Goal: Obtain resource: Download file/media

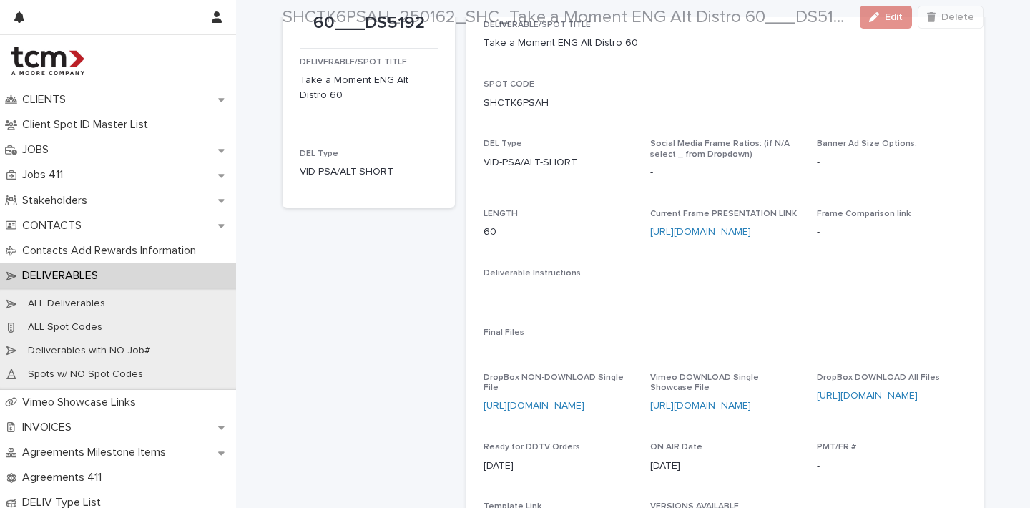
scroll to position [184, 0]
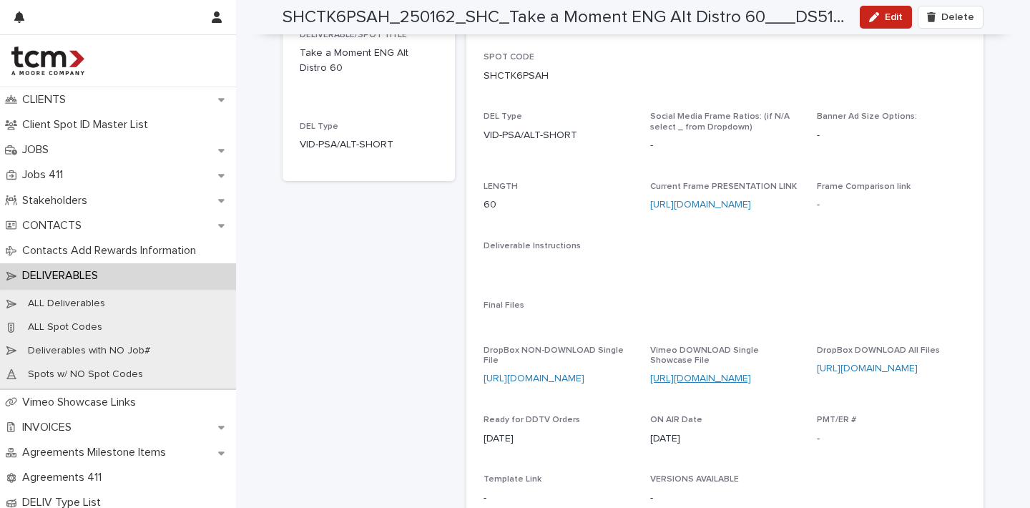
click at [722, 373] on link "https://vimeo.com/showcase/11512925/video/1112096531" at bounding box center [700, 378] width 101 height 10
click at [584, 373] on link "https://www.dropbox.com/scl/fi/any51kx934kjiok1frpum/250162_SHC_Take-a-Moment-A…" at bounding box center [534, 378] width 101 height 10
click at [867, 365] on link "https://www.dropbox.com/scl/fo/kdfumdoks3tc53gli00tl/AOxeIhXfQh0gSpbWL1ctHgQ?rl…" at bounding box center [867, 368] width 101 height 10
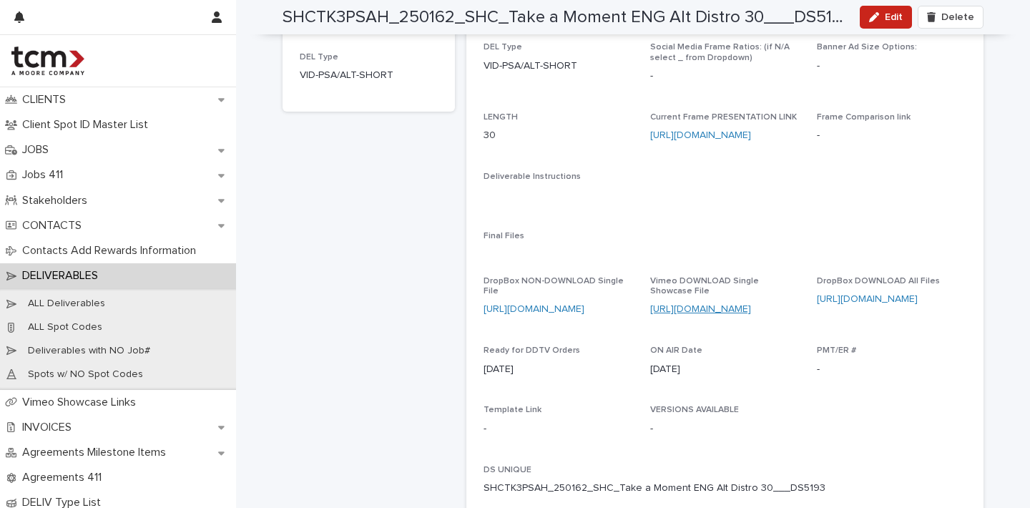
click at [711, 304] on link "https://vimeo.com/showcase/11512925/video/1112096487" at bounding box center [700, 309] width 101 height 10
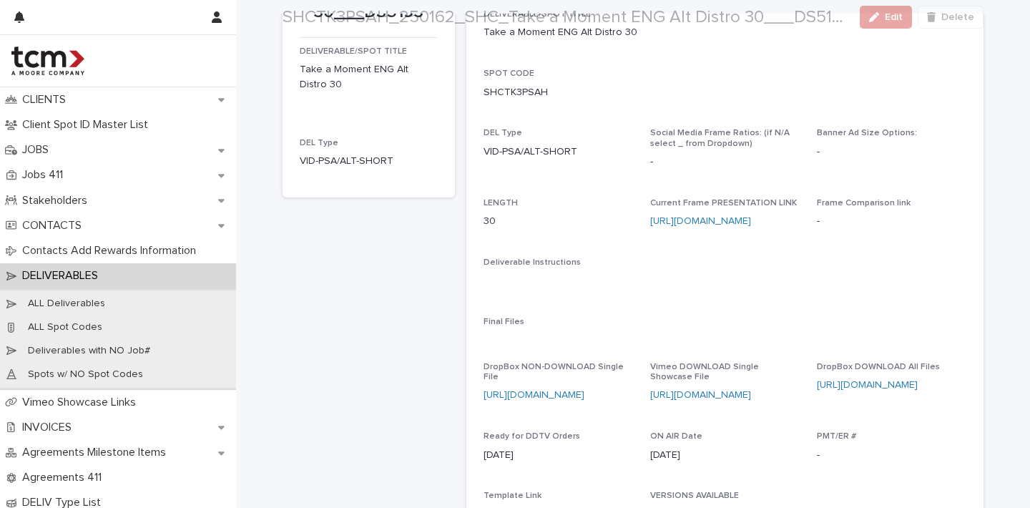
scroll to position [210, 0]
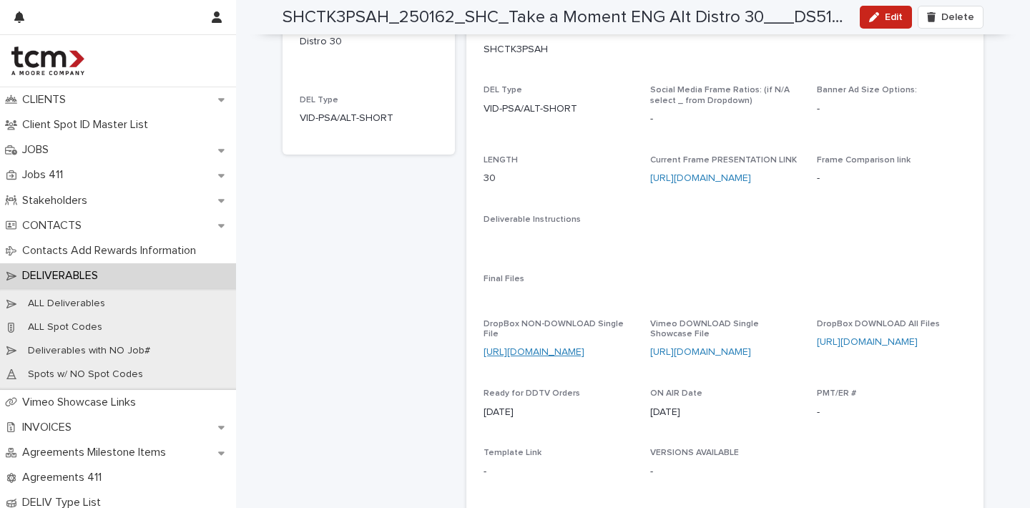
click at [555, 347] on link "[URL][DOMAIN_NAME]" at bounding box center [534, 352] width 101 height 10
click at [888, 337] on link "[URL][DOMAIN_NAME]" at bounding box center [867, 342] width 101 height 10
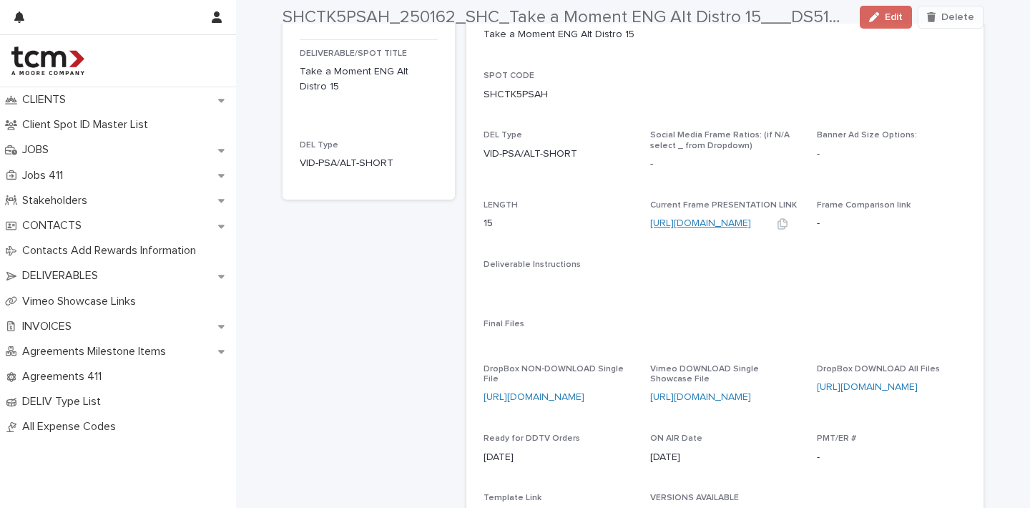
scroll to position [393, 0]
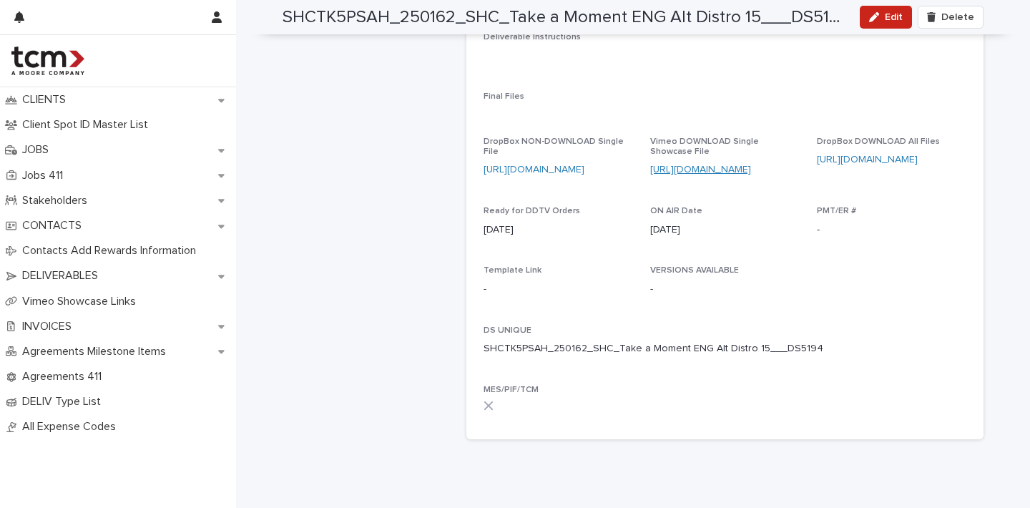
click at [722, 165] on link "https://vimeo.com/showcase/11512925/video/1112096459" at bounding box center [700, 170] width 101 height 10
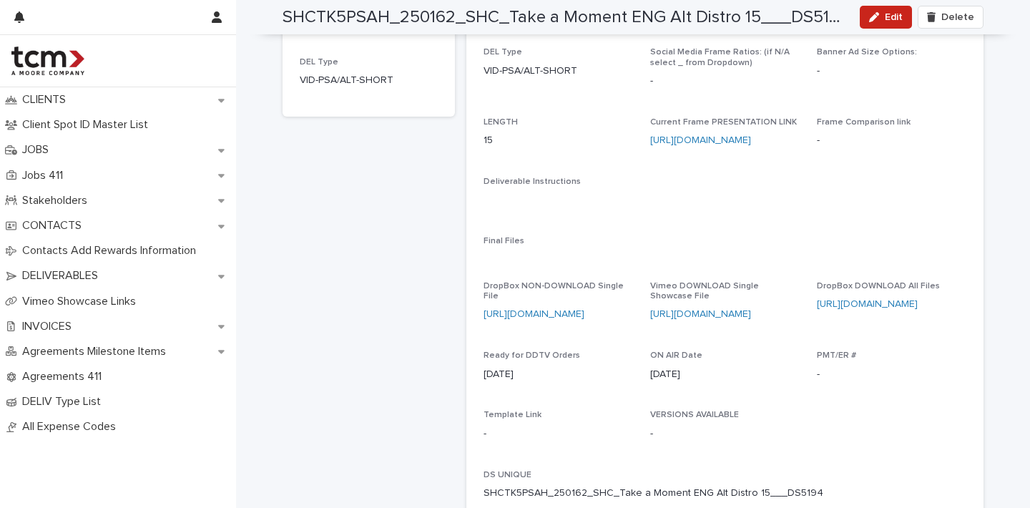
scroll to position [254, 0]
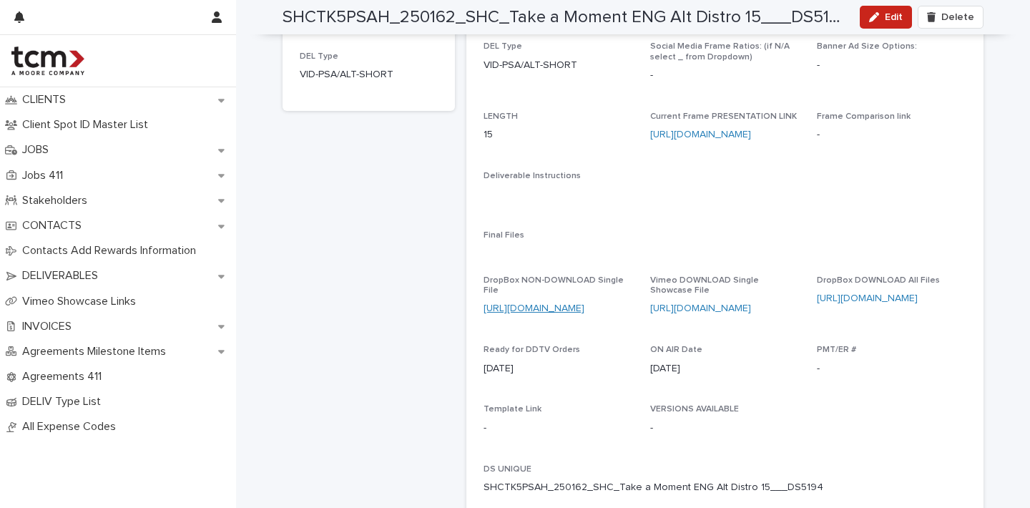
click at [554, 303] on link "https://www.dropbox.com/scl/fi/y89lxp97u5qvdp2cg0kzz/250162_SHC_Take-a-Moment-A…" at bounding box center [534, 308] width 101 height 10
click at [903, 293] on link "https://www.dropbox.com/scl/fo/f4w0dhke75j8sxj1itl8e/AEFViWxV-L0T7NB539KtPCA?rl…" at bounding box center [867, 298] width 101 height 10
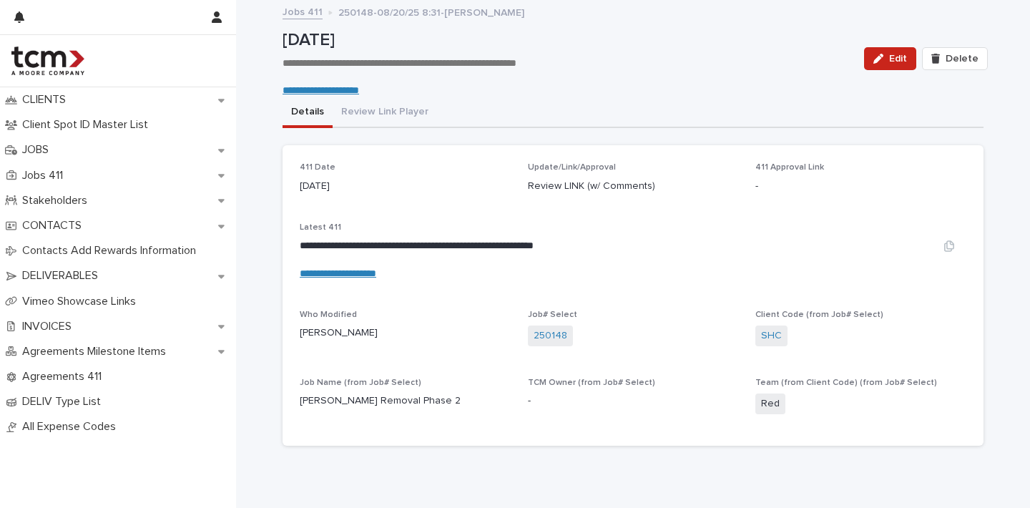
click at [368, 268] on link "**********" at bounding box center [338, 273] width 77 height 10
click at [328, 272] on link "**********" at bounding box center [338, 273] width 77 height 10
